Goal: Find specific page/section: Find specific page/section

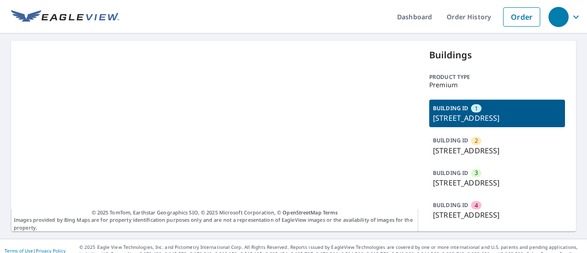
scroll to position [46, 0]
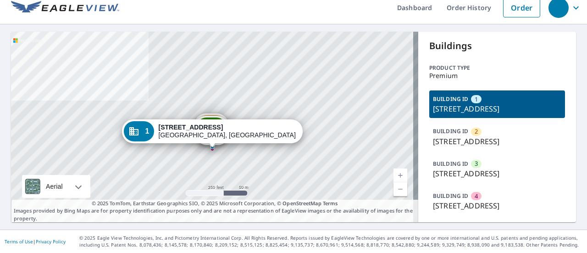
drag, startPoint x: 461, startPoint y: 125, endPoint x: 428, endPoint y: 114, distance: 35.3
click at [433, 136] on p "[STREET_ADDRESS]" at bounding box center [497, 141] width 128 height 11
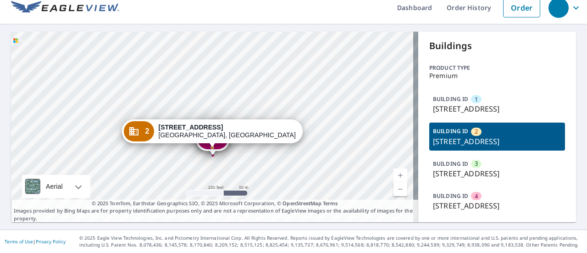
copy p "[STREET_ADDRESS]"
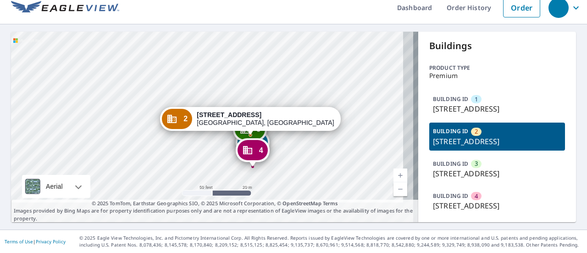
drag, startPoint x: 232, startPoint y: 110, endPoint x: 218, endPoint y: 30, distance: 81.6
click at [218, 32] on div "1 [STREET_ADDRESS] 3 [STREET_ADDRESS] 4 [STREET_ADDRESS] 2 [STREET_ADDRESS]" at bounding box center [214, 127] width 407 height 190
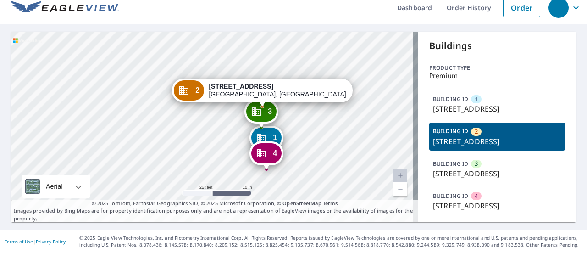
click at [501, 103] on p "[STREET_ADDRESS]" at bounding box center [497, 108] width 128 height 11
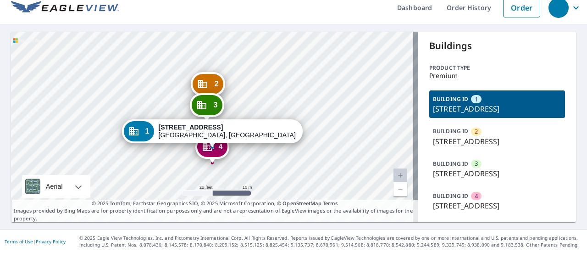
click at [475, 103] on p "[STREET_ADDRESS]" at bounding box center [497, 108] width 128 height 11
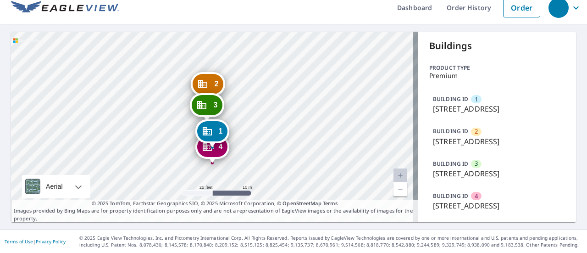
drag, startPoint x: 468, startPoint y: 75, endPoint x: 424, endPoint y: 67, distance: 43.9
click at [430, 90] on div "BUILDING ID 1 [STREET_ADDRESS]" at bounding box center [498, 104] width 136 height 28
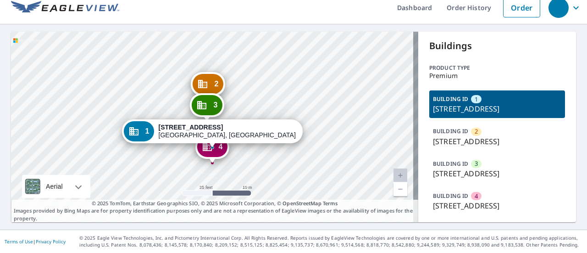
copy p "[STREET_ADDRESS]"
click at [210, 95] on div "3" at bounding box center [207, 105] width 30 height 20
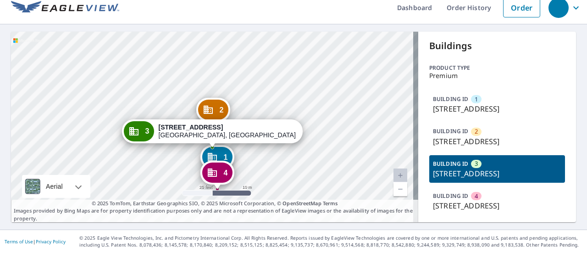
click at [211, 104] on icon "Dropped pin, building 2, Commercial property, 301 N Boundary St Williamsburg, V…" at bounding box center [207, 109] width 11 height 11
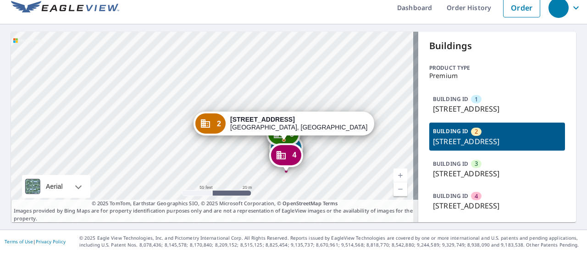
drag, startPoint x: 333, startPoint y: 138, endPoint x: 277, endPoint y: 137, distance: 56.0
click at [277, 137] on div "1 [STREET_ADDRESS] 3 [STREET_ADDRESS] 4 [STREET_ADDRESS] 2 [STREET_ADDRESS]" at bounding box center [214, 127] width 407 height 190
click at [287, 169] on div "4 [STREET_ADDRESS]" at bounding box center [287, 171] width 4 height 4
